Goal: Information Seeking & Learning: Learn about a topic

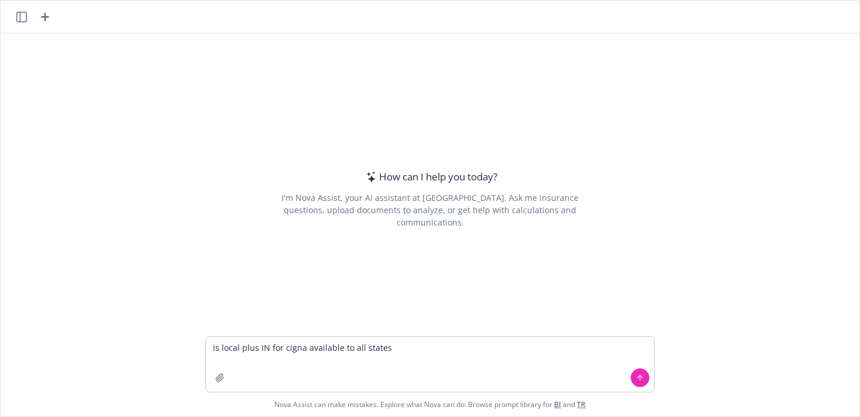
type textarea "is local plus IN for cigna available to all states?"
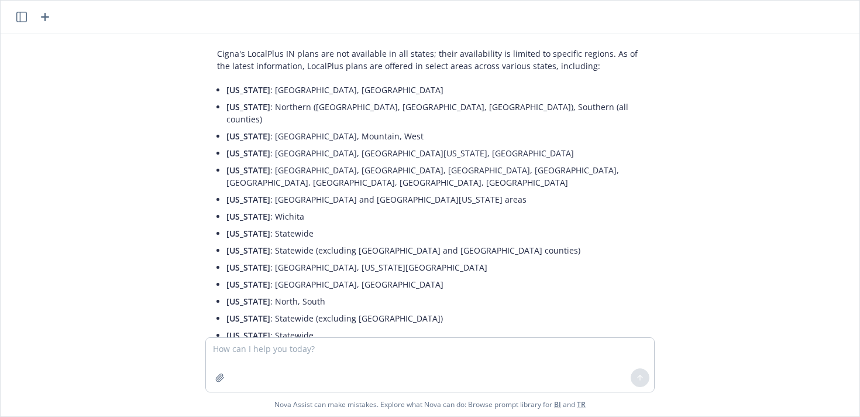
scroll to position [39, 0]
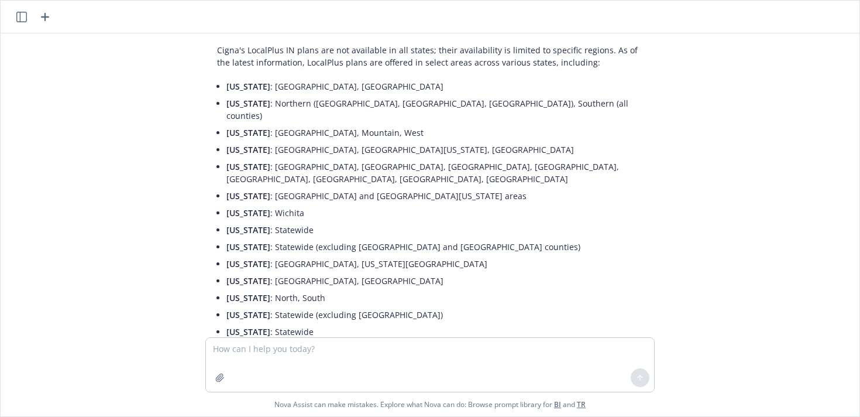
click at [296, 356] on textarea at bounding box center [430, 365] width 448 height 54
type textarea "what states is it not available in"
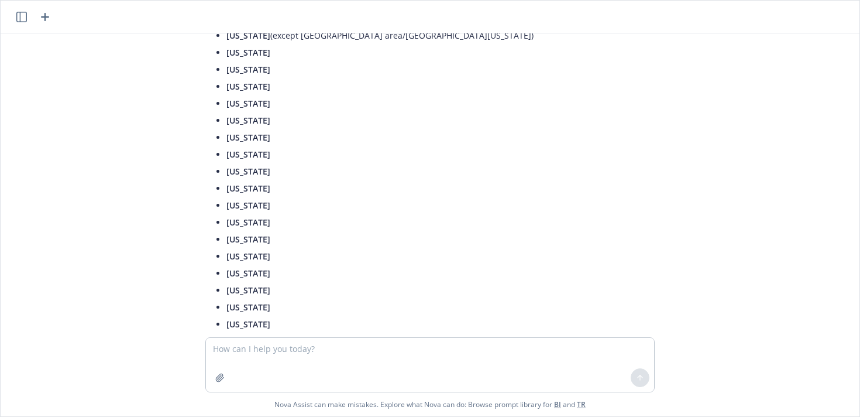
scroll to position [703, 0]
click at [357, 94] on li "Maine" at bounding box center [435, 102] width 417 height 17
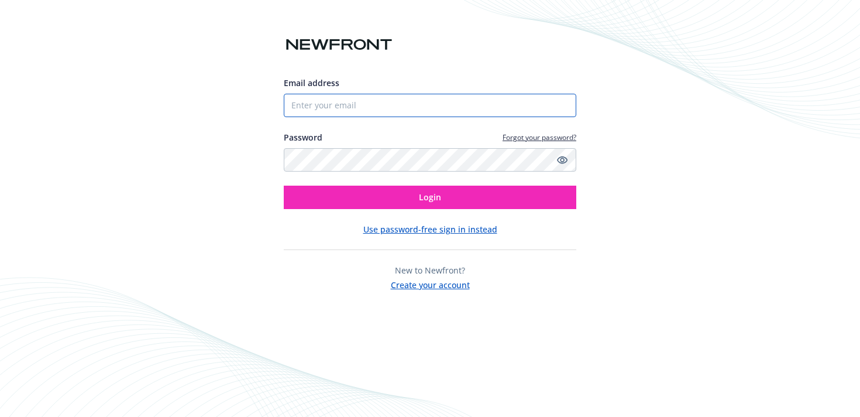
click at [334, 99] on input "Email address" at bounding box center [430, 105] width 293 height 23
type input "rachel.scott@newfront.com"
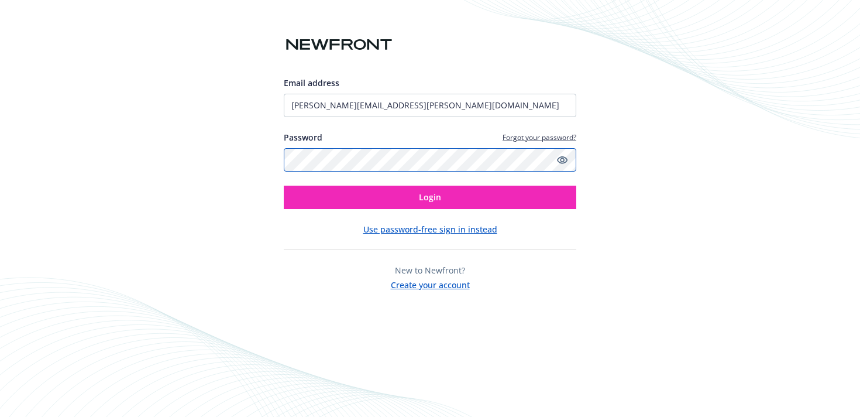
click at [284, 186] on button "Login" at bounding box center [430, 197] width 293 height 23
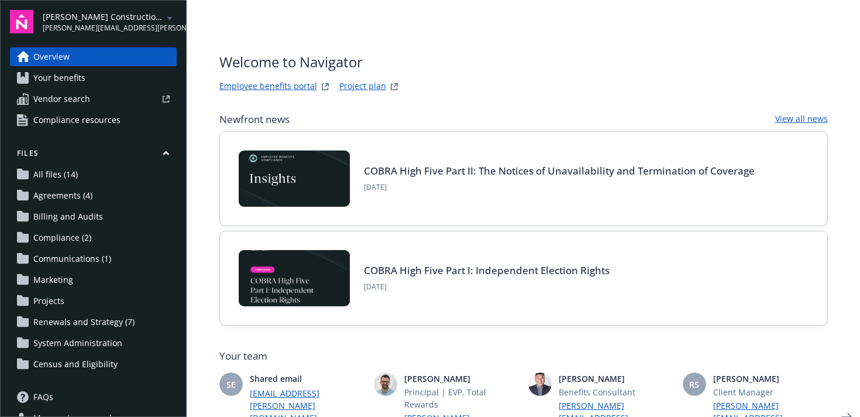
click at [116, 82] on link "Your benefits" at bounding box center [93, 77] width 167 height 19
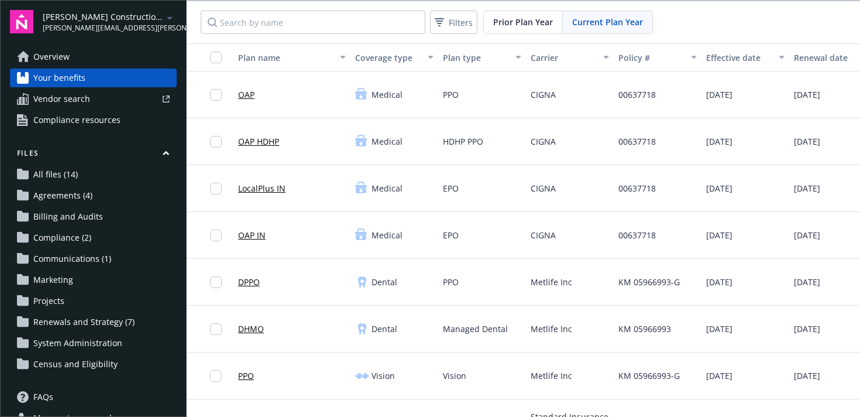
click at [269, 190] on link "LocalPlus IN" at bounding box center [261, 188] width 47 height 12
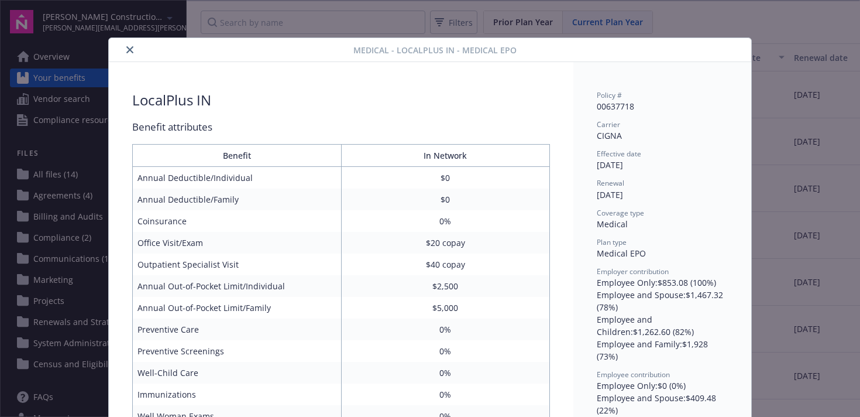
scroll to position [35, 0]
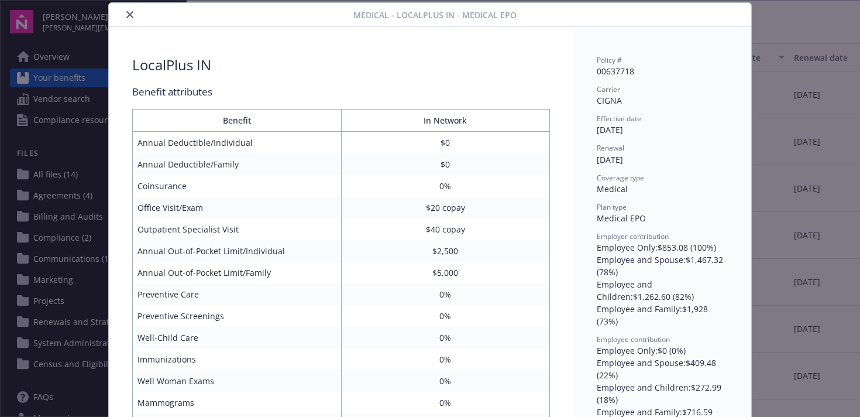
click at [125, 18] on button "close" at bounding box center [130, 15] width 14 height 14
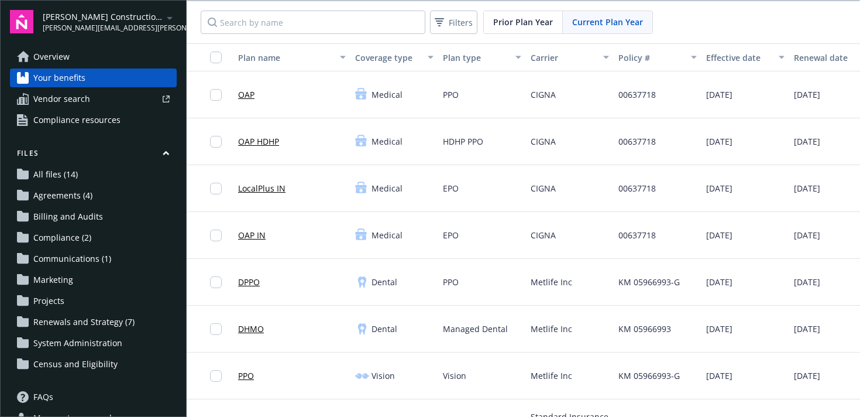
click at [255, 228] on div "OAP IN" at bounding box center [252, 235] width 28 height 32
click at [255, 234] on link "OAP IN" at bounding box center [252, 235] width 28 height 12
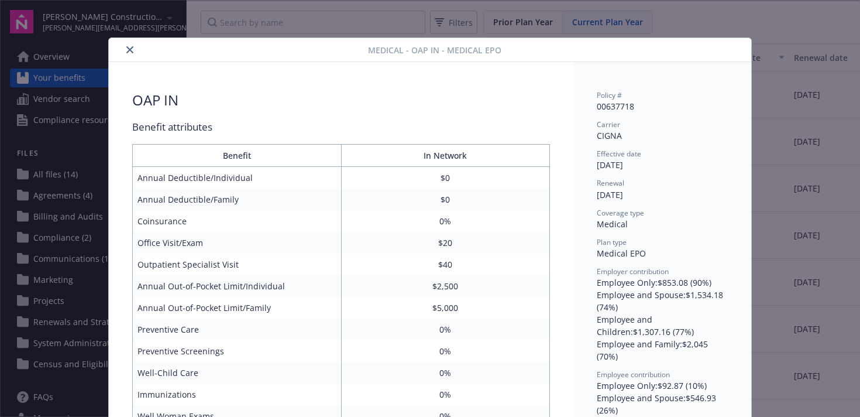
scroll to position [35, 0]
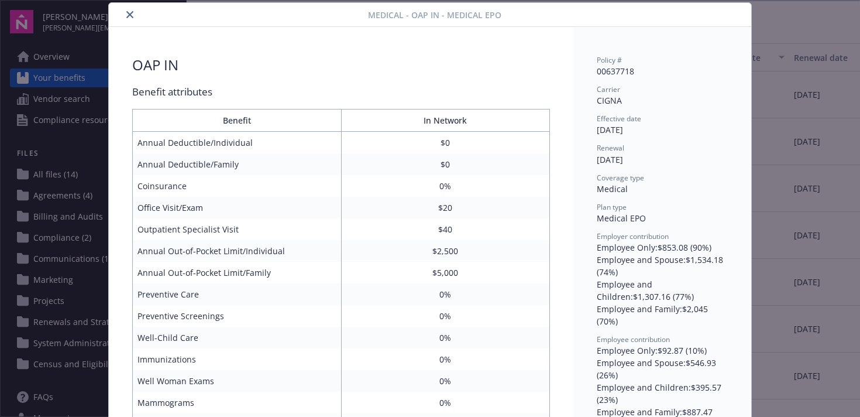
click at [124, 15] on button "close" at bounding box center [130, 15] width 14 height 14
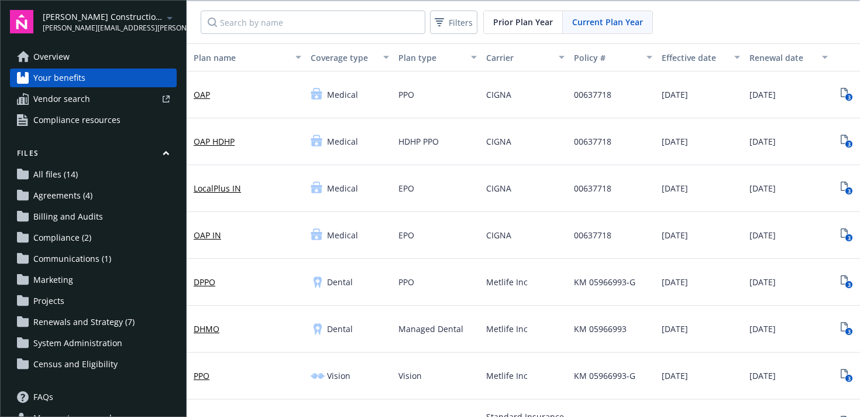
scroll to position [0, 105]
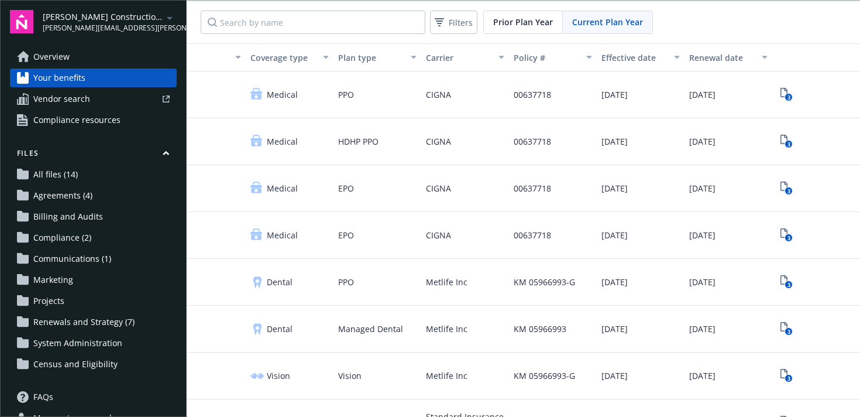
click at [791, 246] on div "View documents" at bounding box center [787, 257] width 74 height 22
click at [789, 240] on text "3" at bounding box center [788, 238] width 3 height 8
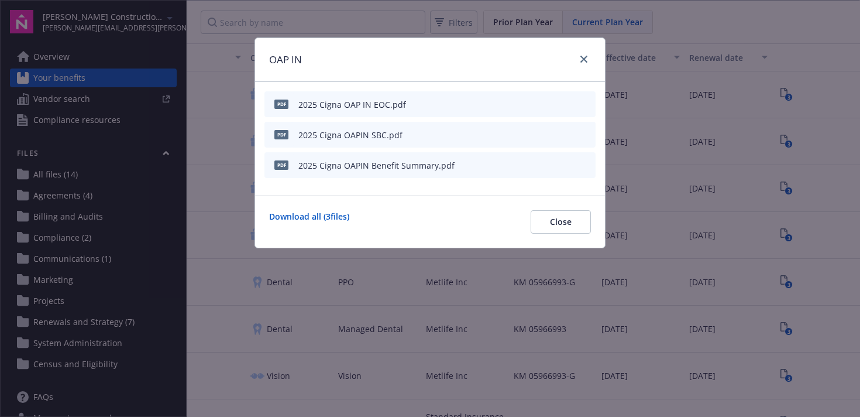
click at [417, 144] on div "pdf 2025 Cigna OAPIN SBC.pdf" at bounding box center [430, 135] width 331 height 26
click at [373, 141] on div "pdf 2025 Cigna OAPIN SBC.pdf" at bounding box center [335, 134] width 133 height 25
click at [585, 133] on icon "preview file" at bounding box center [584, 134] width 11 height 8
click at [591, 61] on div "OAP IN" at bounding box center [430, 60] width 350 height 44
click at [581, 56] on icon "close" at bounding box center [584, 59] width 7 height 7
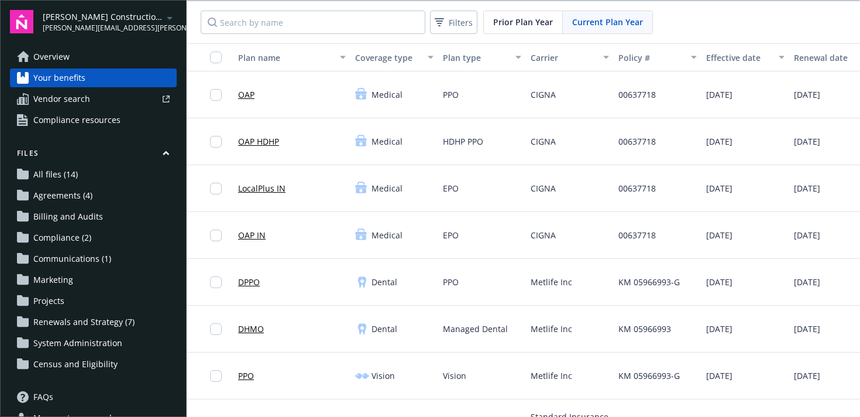
scroll to position [0, 105]
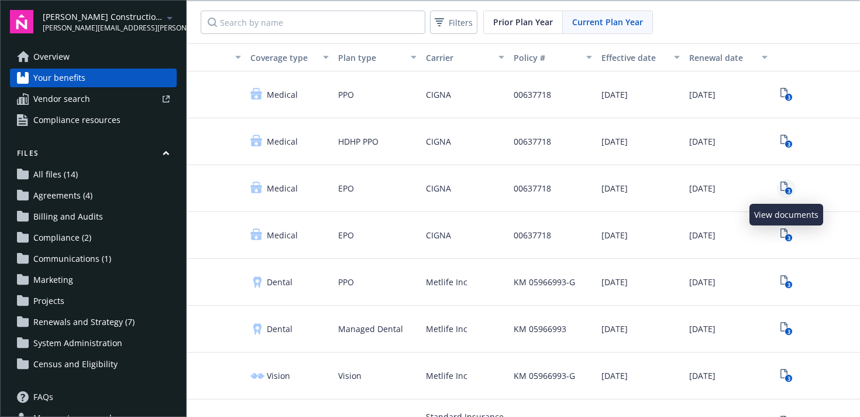
click at [785, 184] on icon "3" at bounding box center [787, 187] width 12 height 13
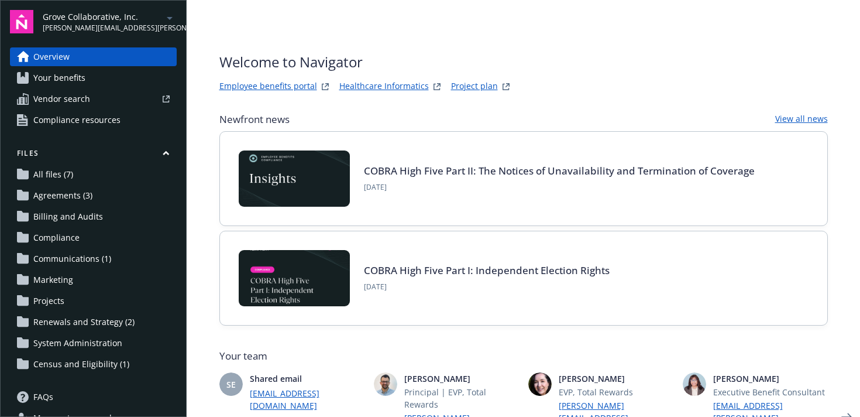
click at [307, 85] on link "Employee benefits portal" at bounding box center [268, 87] width 98 height 14
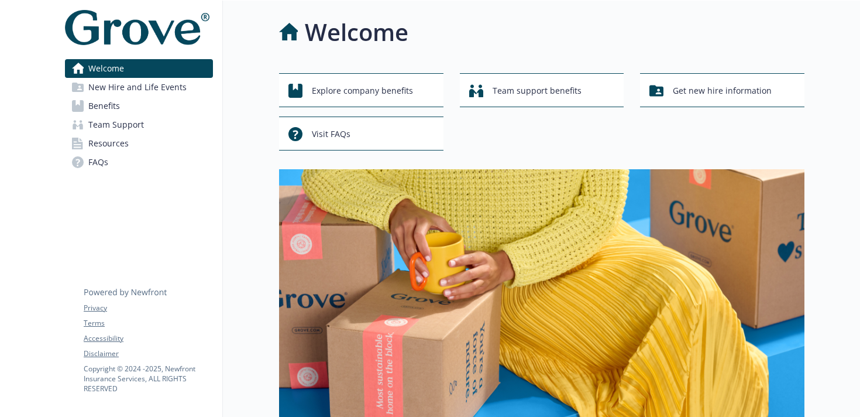
click at [144, 141] on link "Resources" at bounding box center [139, 143] width 148 height 19
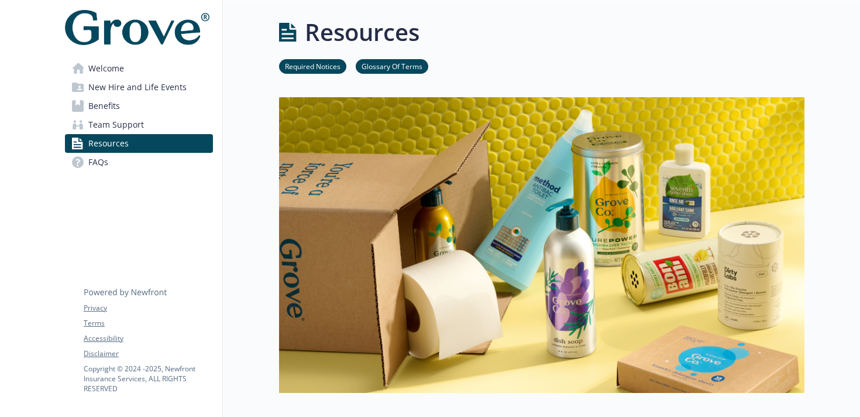
click at [142, 88] on span "New Hire and Life Events" at bounding box center [137, 87] width 98 height 19
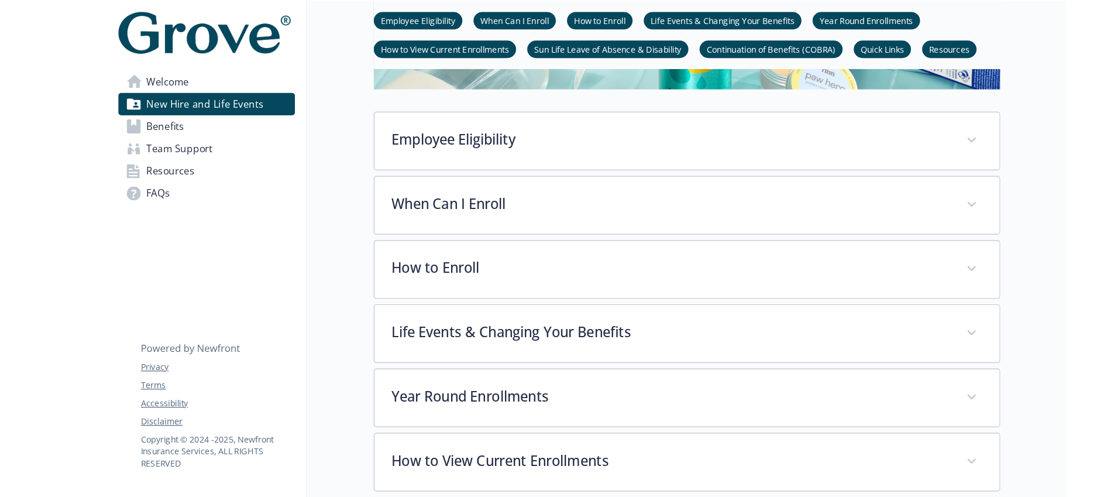
scroll to position [340, 0]
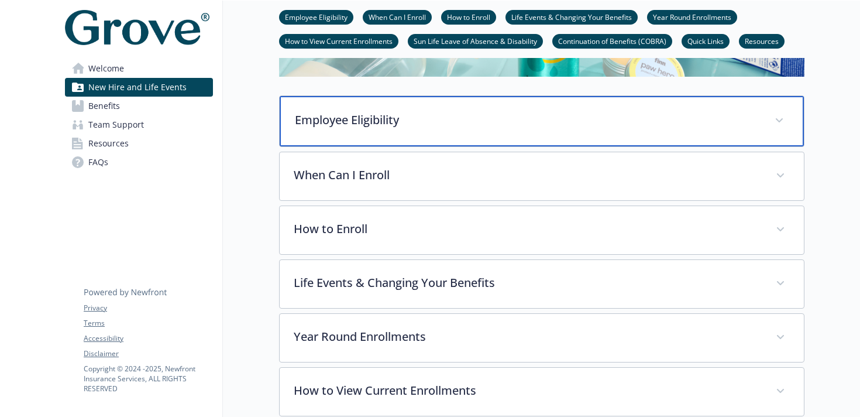
click at [364, 122] on p "Employee Eligibility" at bounding box center [528, 120] width 466 height 18
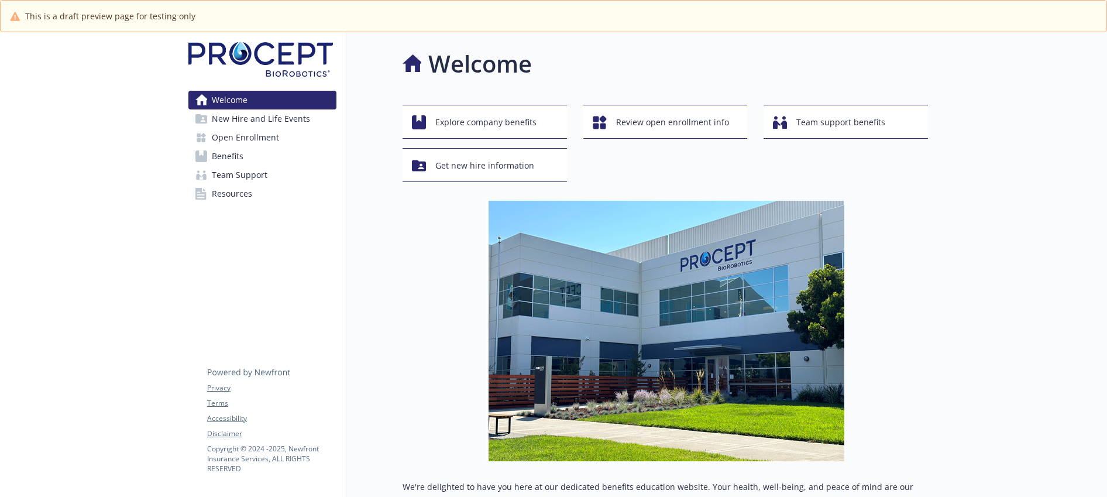
click at [303, 109] on span "New Hire and Life Events" at bounding box center [261, 118] width 98 height 19
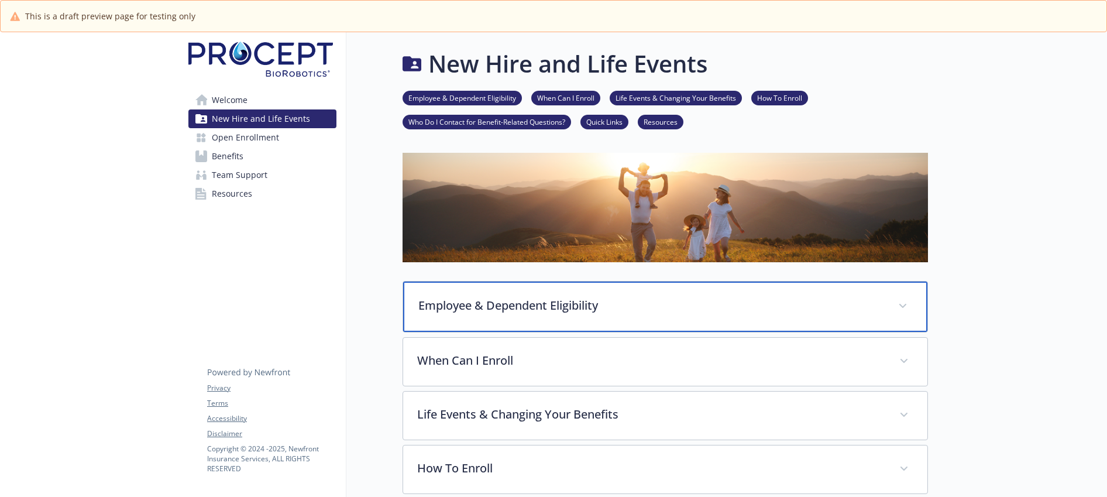
click at [437, 285] on div "Employee & Dependent Eligibility" at bounding box center [665, 307] width 524 height 50
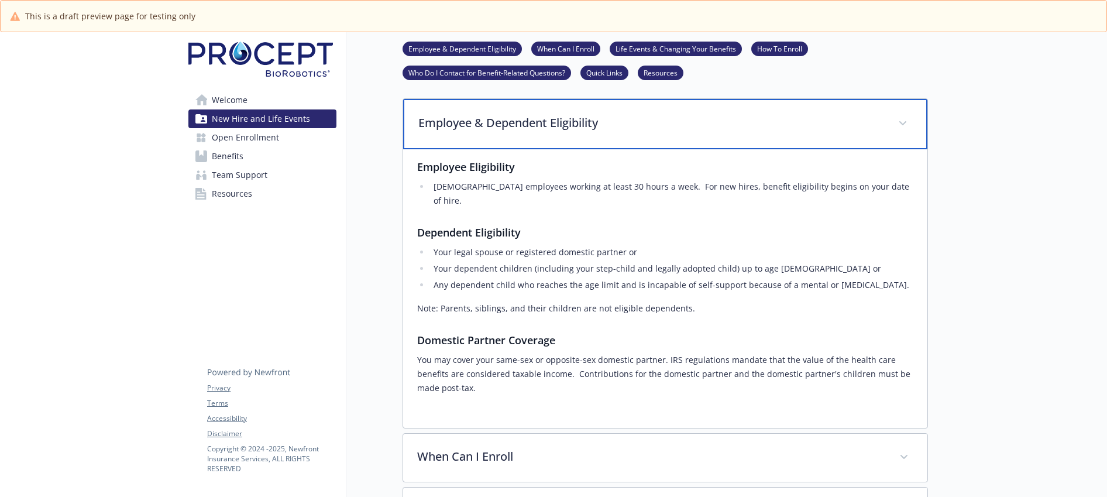
scroll to position [198, 0]
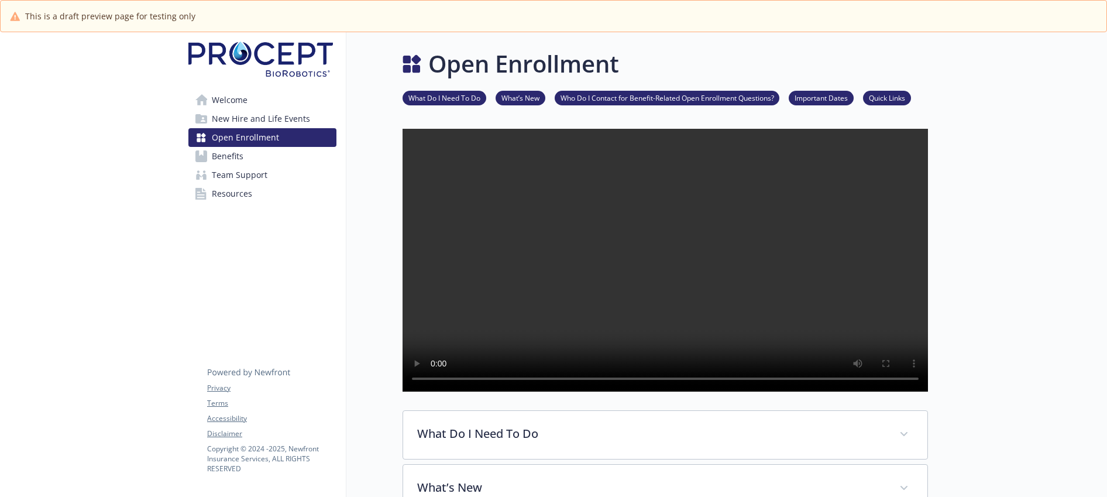
click at [250, 116] on span "New Hire and Life Events" at bounding box center [261, 118] width 98 height 19
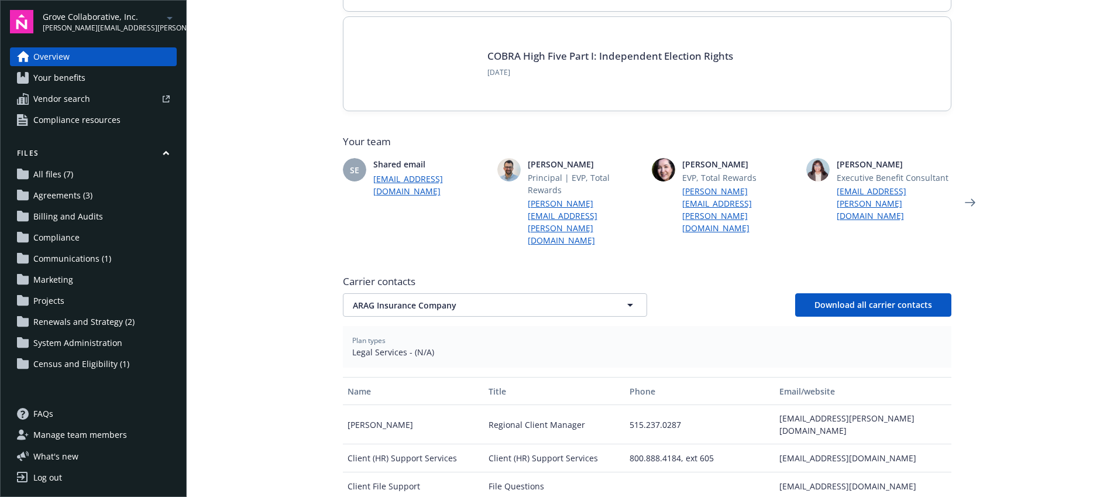
scroll to position [215, 0]
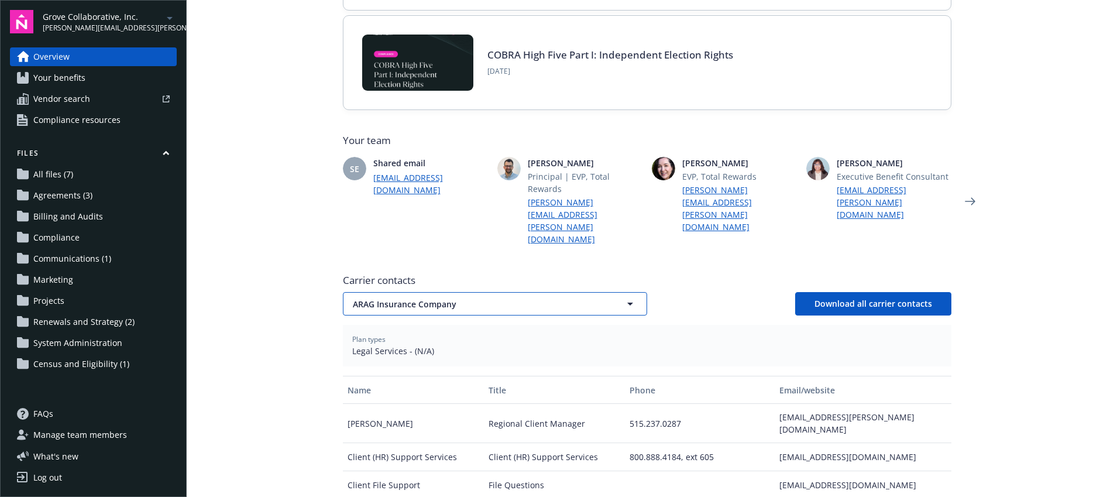
click at [401, 298] on span "ARAG Insurance Company" at bounding box center [474, 304] width 243 height 12
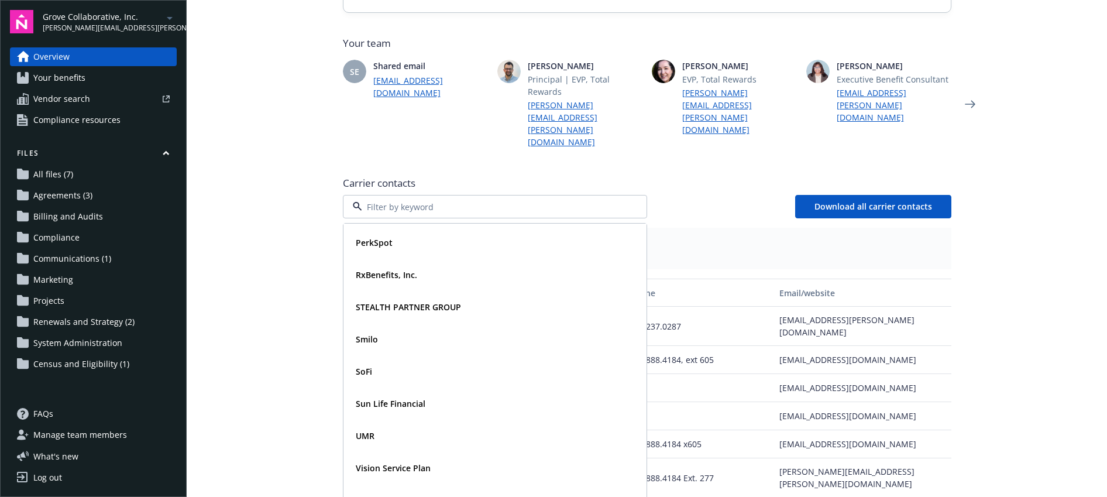
scroll to position [330, 0]
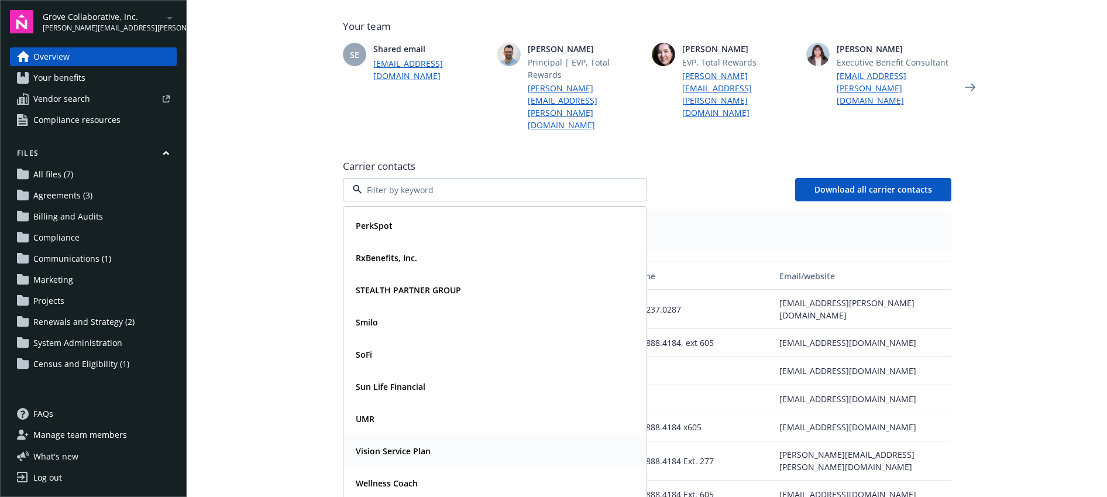
click at [369, 445] on strong "Vision Service Plan" at bounding box center [393, 450] width 75 height 11
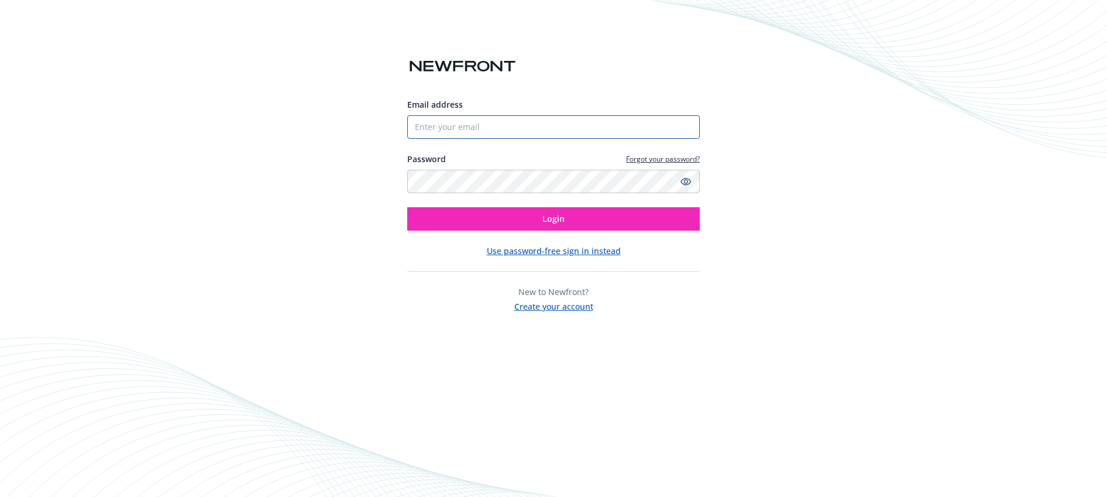
click at [473, 119] on input "Email address" at bounding box center [553, 126] width 293 height 23
type input "[PERSON_NAME][EMAIL_ADDRESS][PERSON_NAME][DOMAIN_NAME]"
click at [407, 207] on button "Login" at bounding box center [553, 218] width 293 height 23
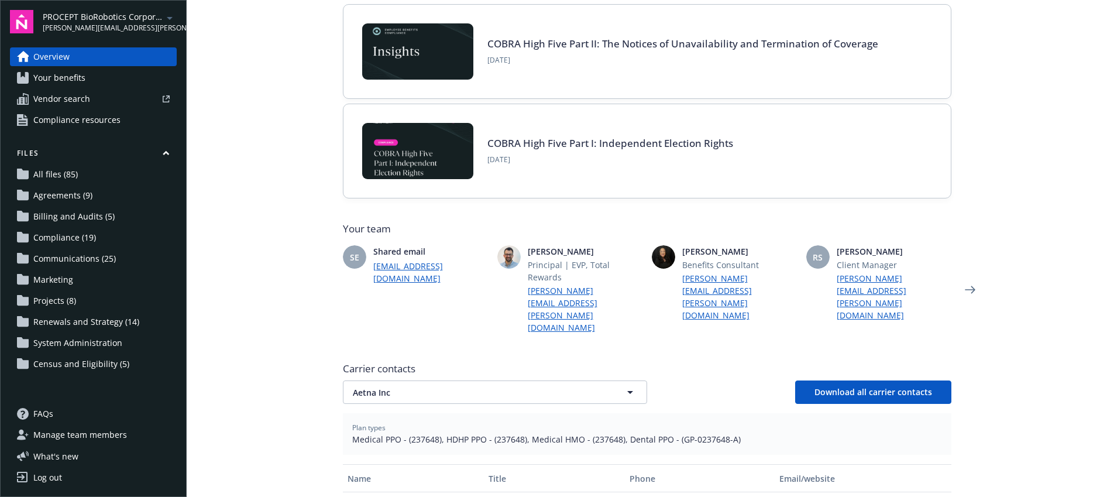
scroll to position [133, 0]
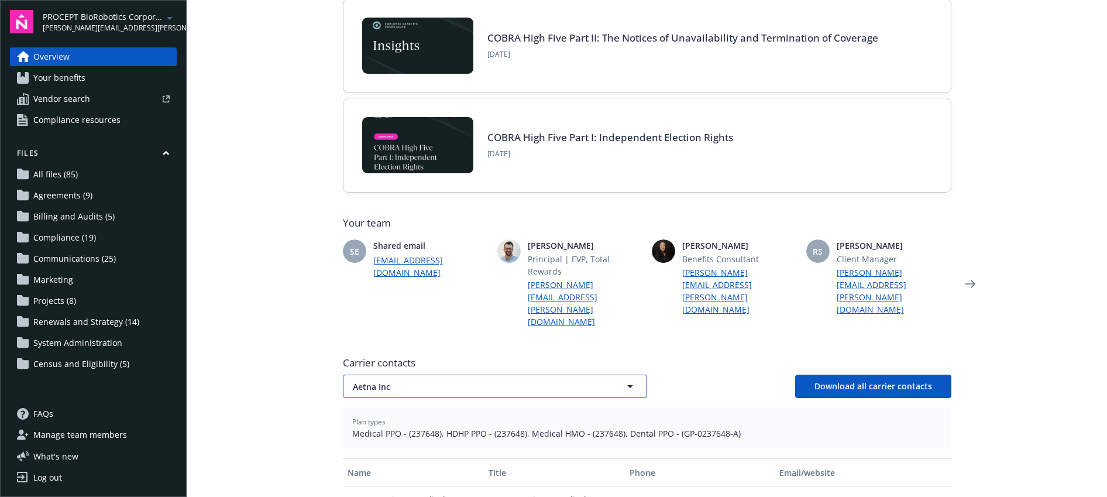
click at [500, 380] on span "Aetna Inc" at bounding box center [474, 386] width 243 height 12
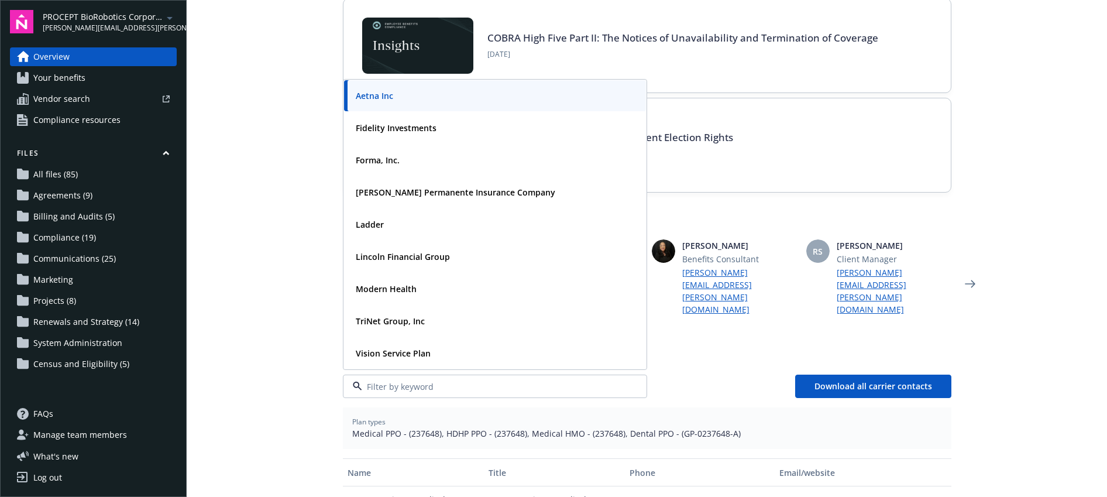
scroll to position [156, 0]
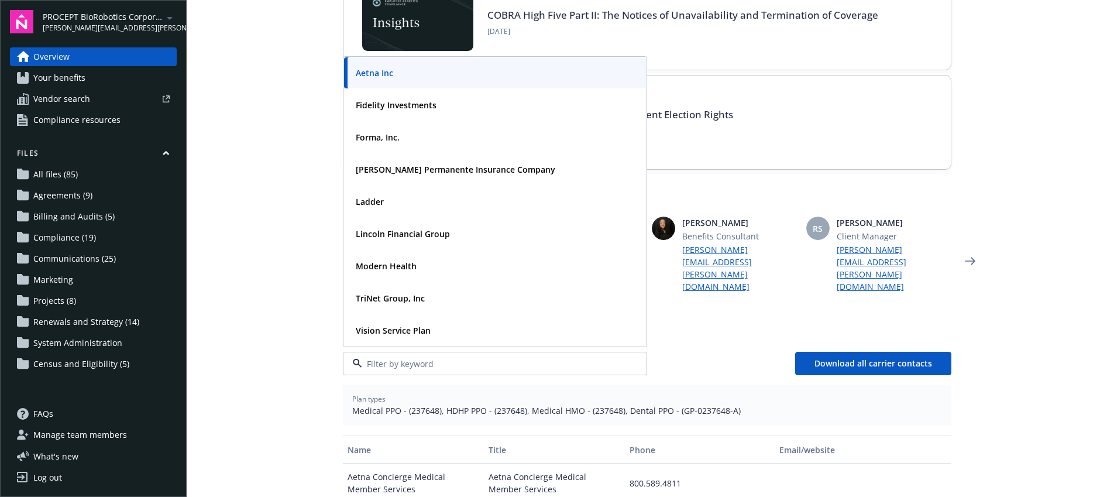
click at [308, 289] on main "Welcome to Navigator Employee benefits portal Project plan Newfront news View a…" at bounding box center [647, 248] width 921 height 497
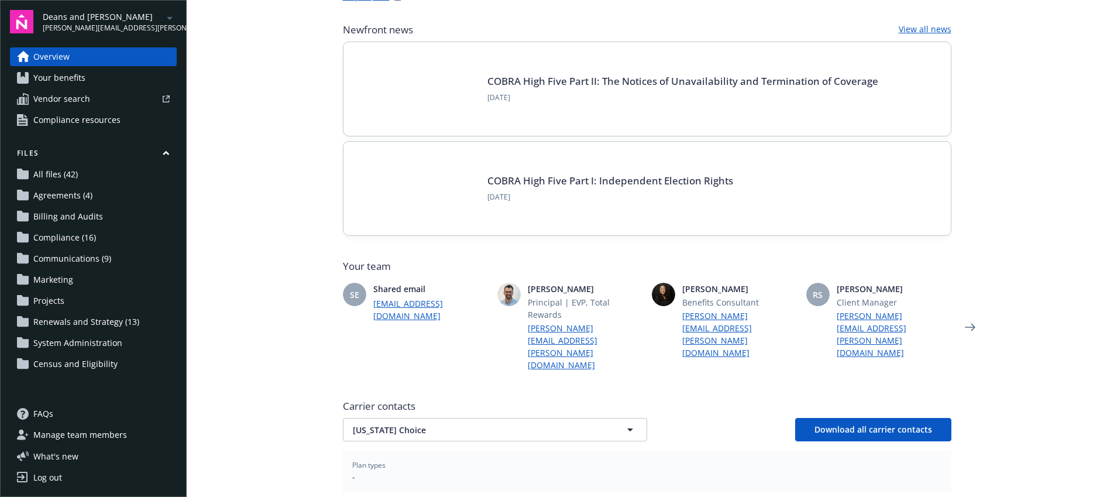
scroll to position [248, 0]
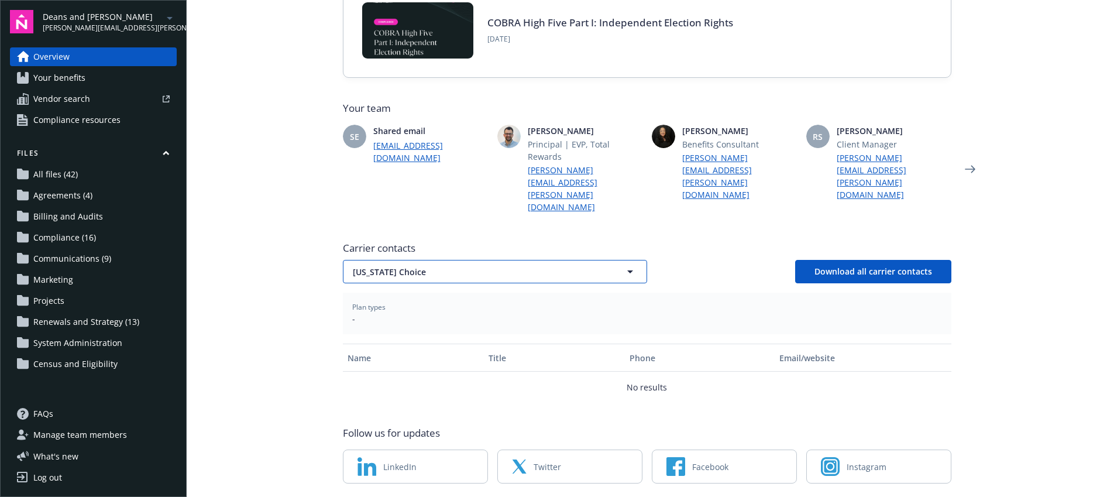
click at [447, 266] on span "[US_STATE] Choice" at bounding box center [474, 272] width 243 height 12
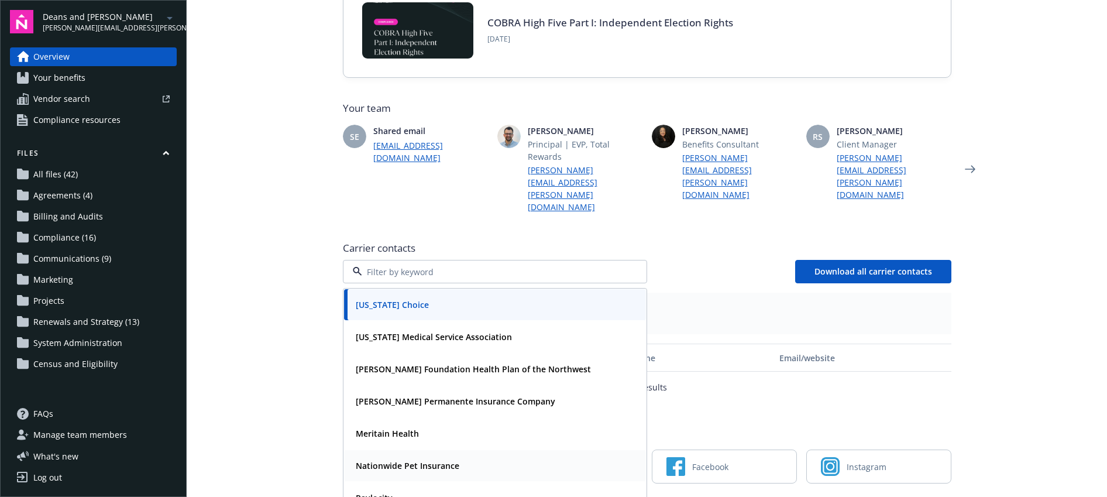
click at [401, 460] on strong "Nationwide Pet Insurance" at bounding box center [408, 465] width 104 height 11
